Goal: Task Accomplishment & Management: Use online tool/utility

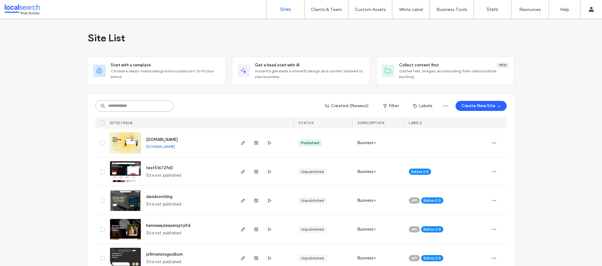
click at [124, 105] on input at bounding box center [134, 105] width 78 height 11
paste input "********"
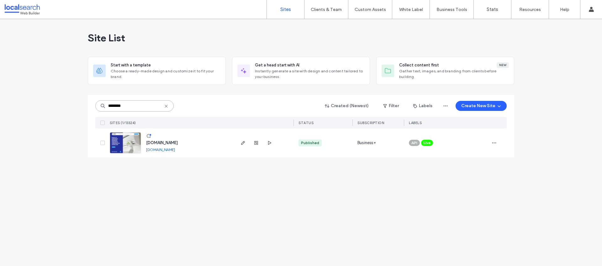
type input "********"
click at [162, 149] on link "[DOMAIN_NAME]" at bounding box center [160, 149] width 29 height 5
click at [240, 143] on span "button" at bounding box center [243, 143] width 8 height 8
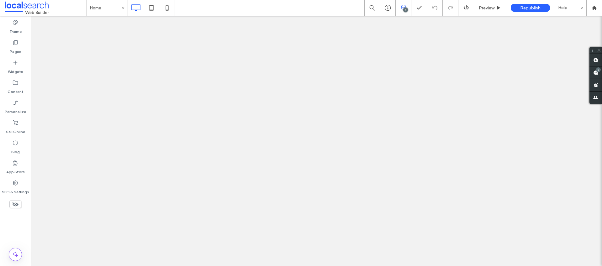
click at [14, 188] on label "SEO & Settings" at bounding box center [15, 190] width 27 height 9
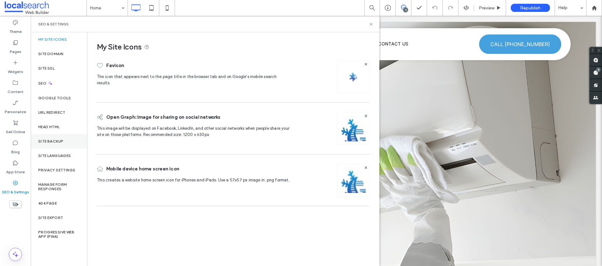
click at [58, 144] on div "Site Backup" at bounding box center [59, 141] width 56 height 14
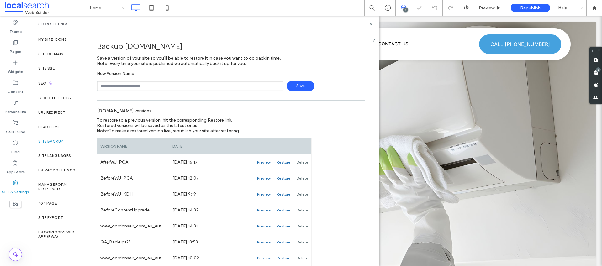
click at [150, 85] on input "text" at bounding box center [190, 86] width 187 height 10
type input "**********"
click at [599, 72] on span at bounding box center [596, 72] width 13 height 12
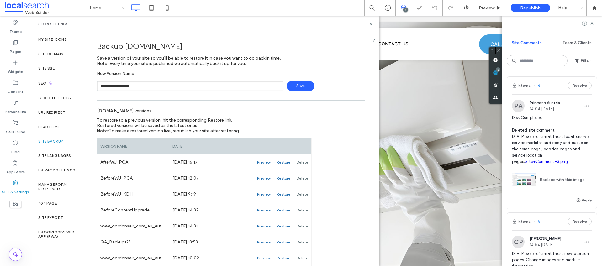
click at [304, 86] on span "Save" at bounding box center [301, 86] width 28 height 10
click at [370, 22] on icon at bounding box center [371, 24] width 5 height 5
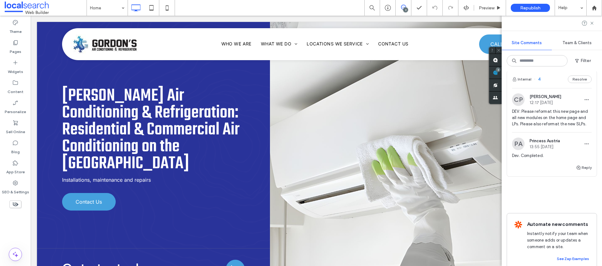
scroll to position [247, 0]
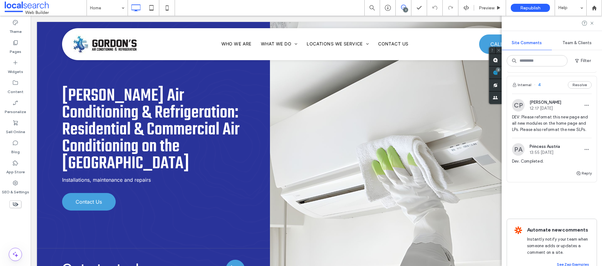
click at [540, 133] on span "DEV: Please reformat this new page and all new modules on the home page and LPs…" at bounding box center [552, 123] width 80 height 19
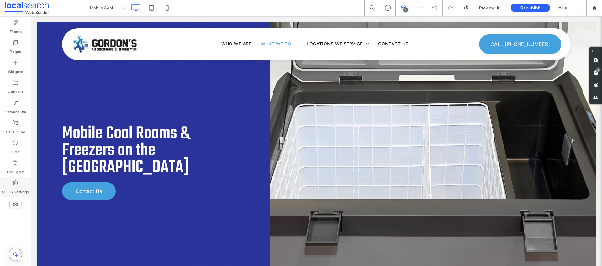
click at [16, 189] on label "SEO & Settings" at bounding box center [15, 190] width 27 height 9
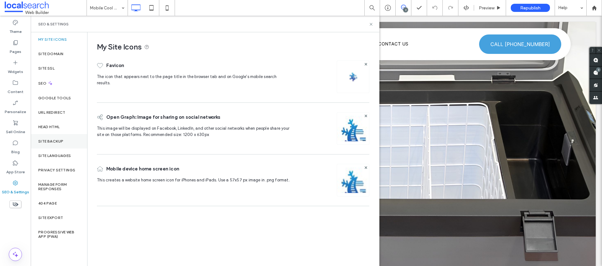
click at [61, 140] on label "Site Backup" at bounding box center [50, 141] width 25 height 4
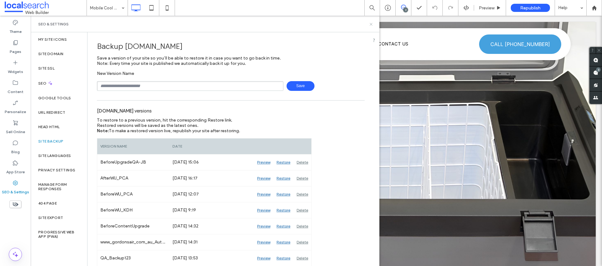
click at [372, 24] on use at bounding box center [371, 24] width 3 height 3
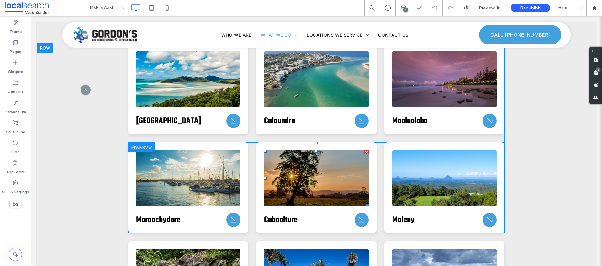
scroll to position [783, 0]
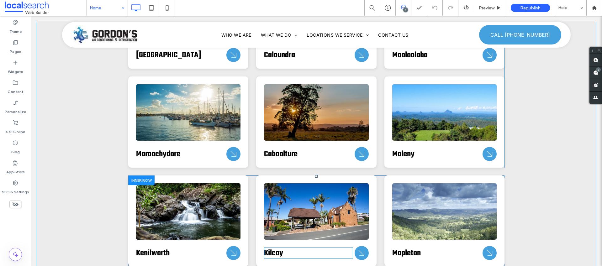
scroll to position [1846, 0]
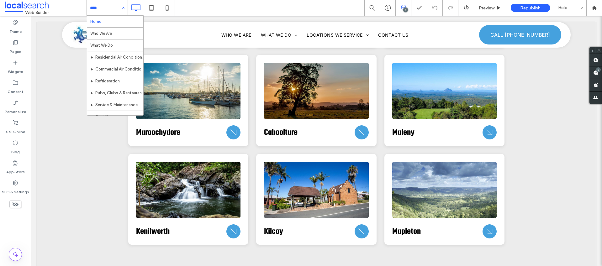
click at [106, 11] on input at bounding box center [105, 8] width 31 height 16
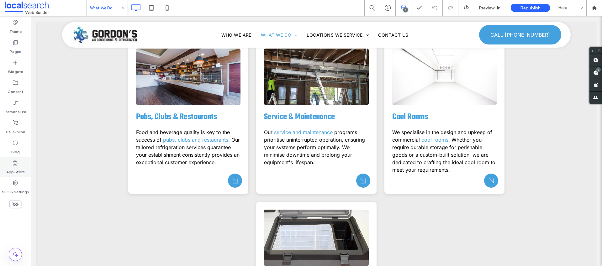
scroll to position [429, 0]
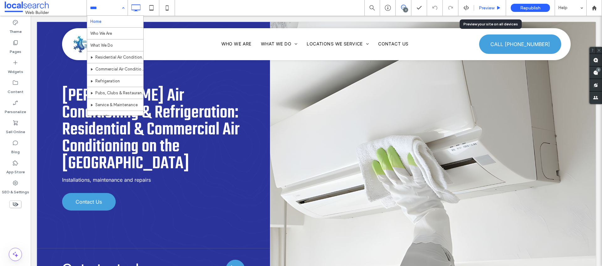
click at [478, 11] on div "Preview" at bounding box center [490, 8] width 32 height 16
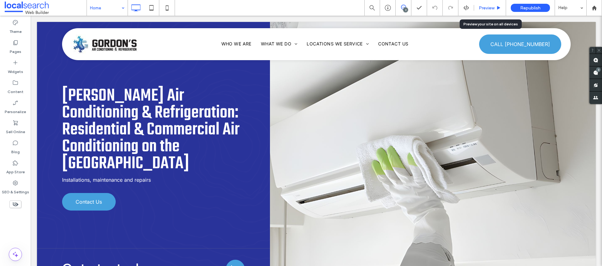
click at [484, 10] on span "Preview" at bounding box center [487, 7] width 16 height 5
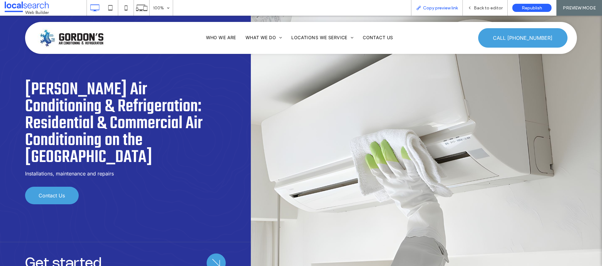
click at [440, 9] on span "Copy preview link" at bounding box center [440, 7] width 35 height 5
